Goal: Find specific page/section: Find specific page/section

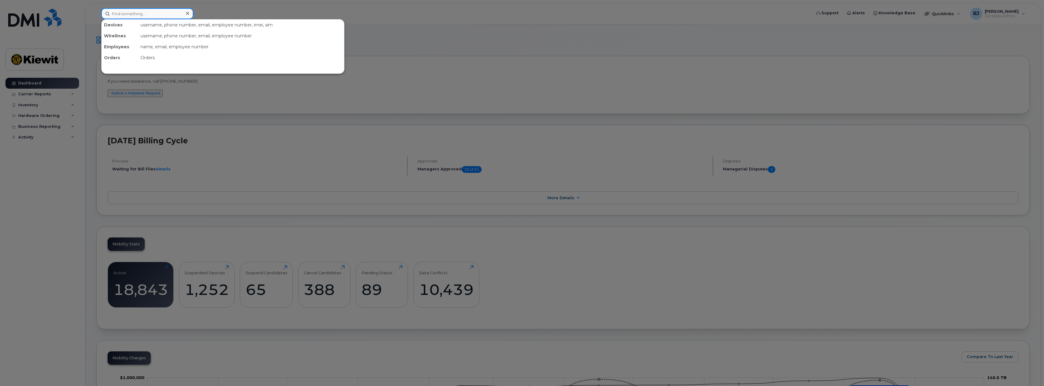
click at [137, 12] on input at bounding box center [147, 13] width 92 height 11
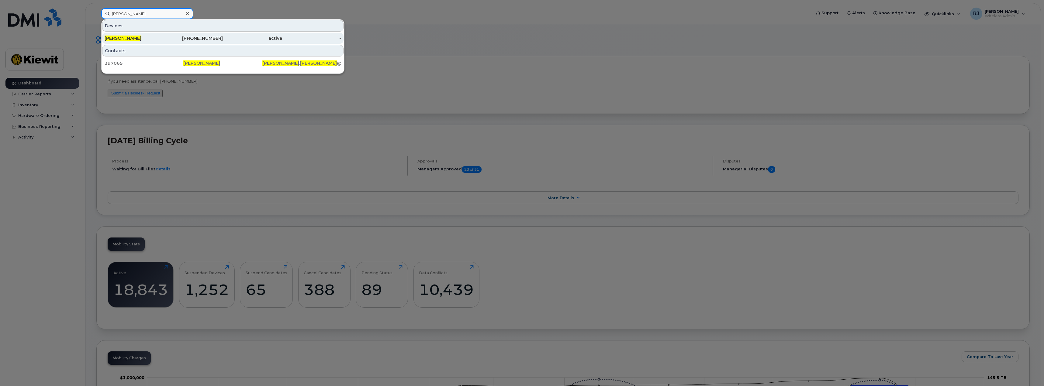
type input "[PERSON_NAME]"
click at [176, 36] on div "[PHONE_NUMBER]" at bounding box center [193, 38] width 59 height 6
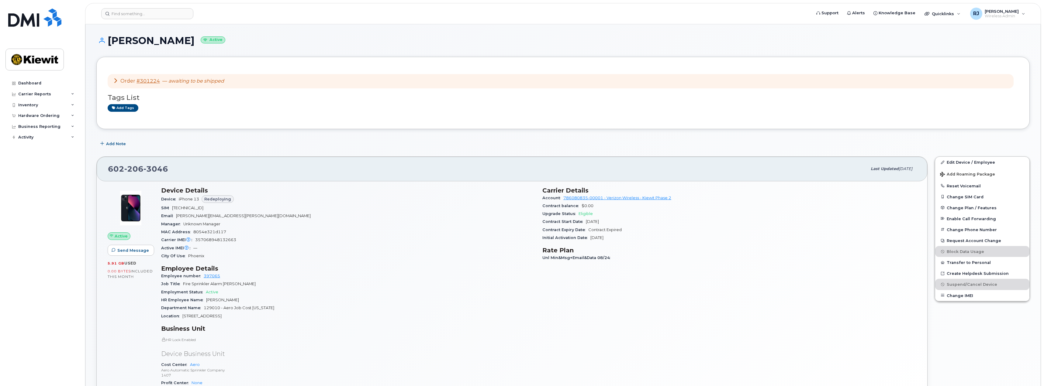
click at [212, 199] on span "Redeploying" at bounding box center [217, 199] width 27 height 6
click at [141, 80] on link "#301224" at bounding box center [147, 81] width 23 height 6
click at [154, 83] on link "#301224" at bounding box center [147, 81] width 23 height 6
